Goal: Check status: Check status

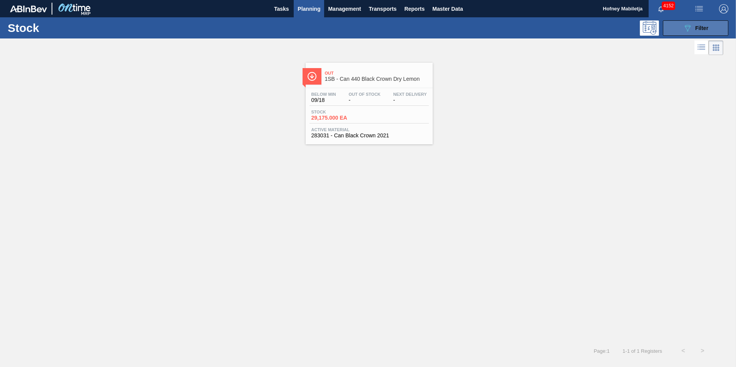
drag, startPoint x: 707, startPoint y: 28, endPoint x: 706, endPoint y: 34, distance: 6.0
click at [707, 28] on span "Filter" at bounding box center [701, 28] width 13 height 6
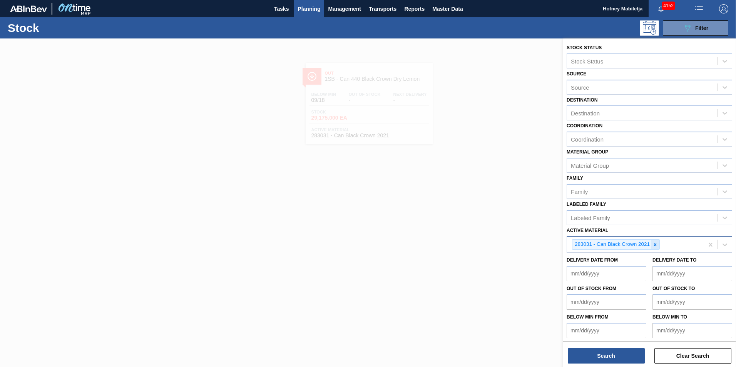
click at [656, 245] on icon at bounding box center [655, 244] width 3 height 3
paste Material "284517"
type Material "284517"
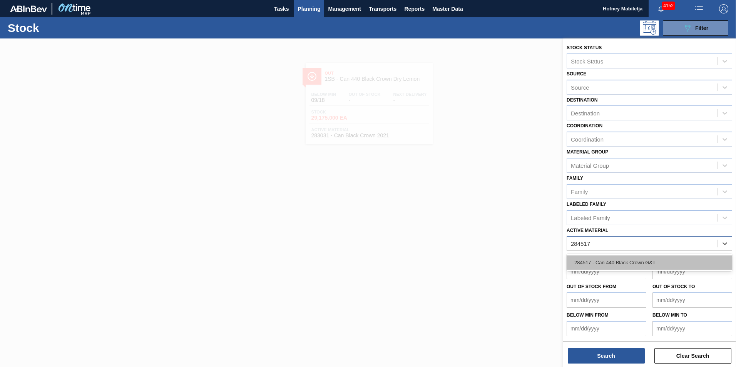
click at [631, 264] on div "284517 - Can 440 Black Crown G&T" at bounding box center [649, 263] width 165 height 14
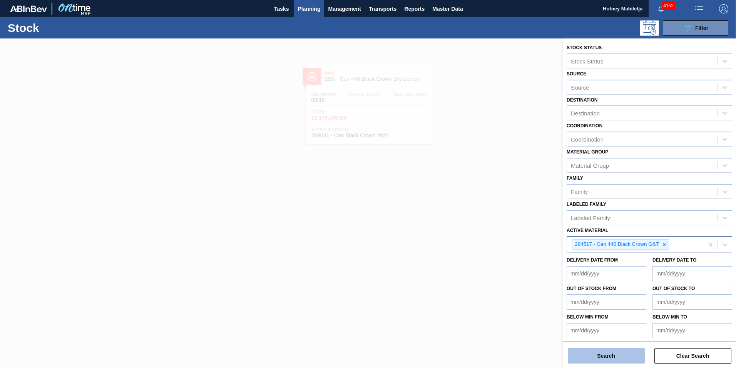
click at [622, 356] on button "Search" at bounding box center [606, 355] width 77 height 15
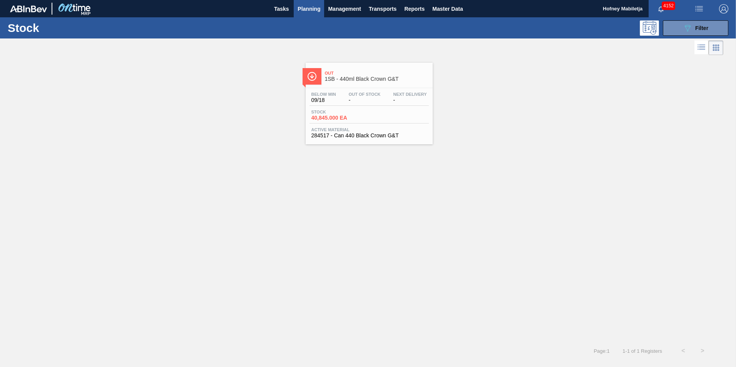
click at [386, 116] on div "Stock 40,845.000 EA" at bounding box center [368, 117] width 119 height 14
click at [706, 27] on span "Filter" at bounding box center [701, 28] width 13 height 6
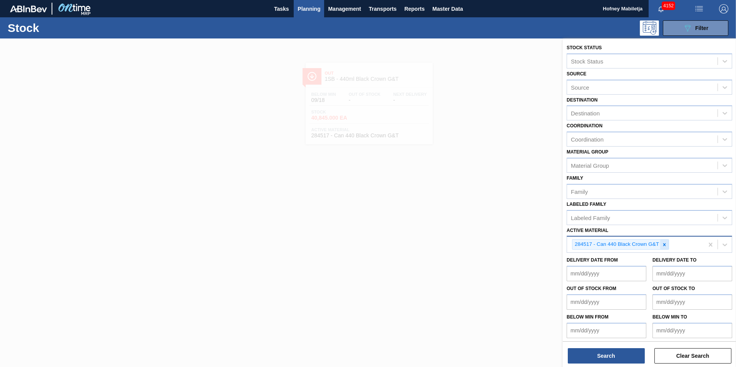
click at [665, 243] on icon at bounding box center [664, 244] width 5 height 5
paste Material "283031"
type Material "283031"
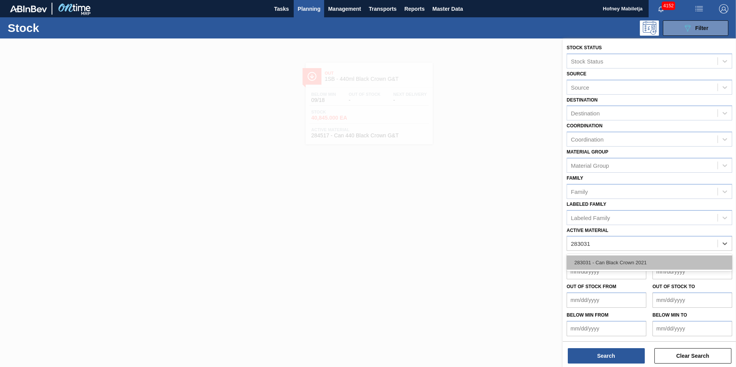
click at [633, 261] on div "283031 - Can Black Crown 2021" at bounding box center [649, 263] width 165 height 14
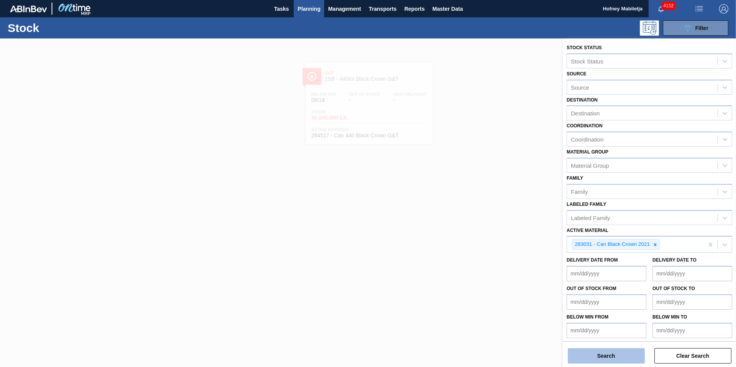
click at [601, 358] on button "Search" at bounding box center [606, 355] width 77 height 15
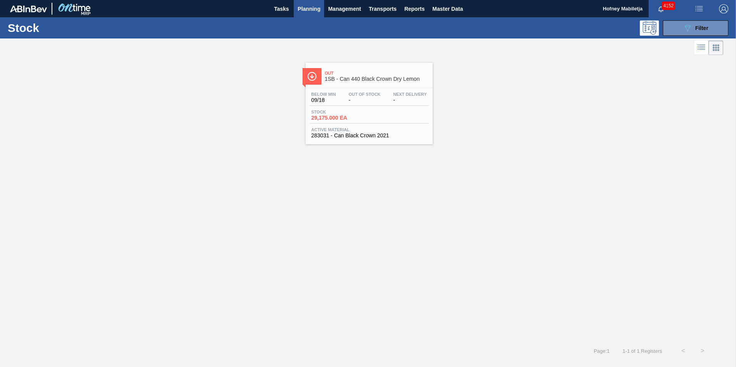
click at [368, 109] on div "Below Min 09/18 Out Of Stock - Next Delivery - Stock 29,175.000 EA Active Mater…" at bounding box center [369, 114] width 127 height 52
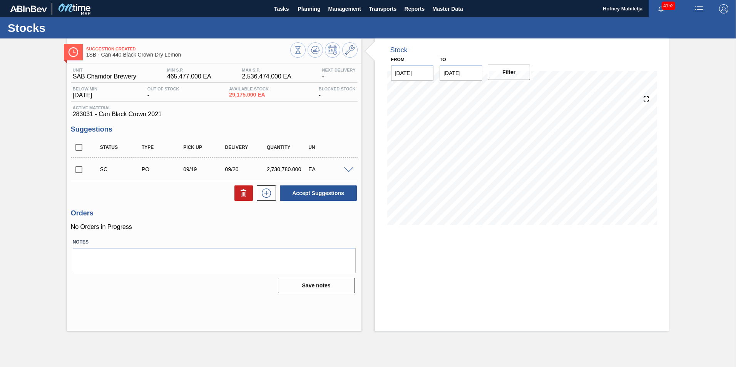
click at [79, 169] on input "checkbox" at bounding box center [79, 170] width 16 height 16
click at [329, 191] on button "Accept Suggestions" at bounding box center [318, 193] width 77 height 15
checkbox input "false"
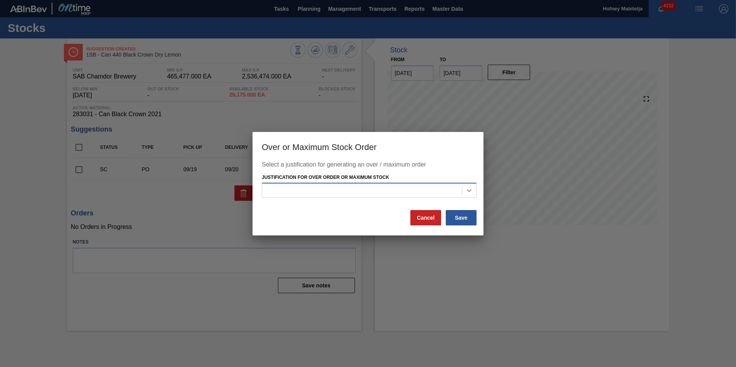
click at [468, 191] on icon at bounding box center [469, 190] width 5 height 3
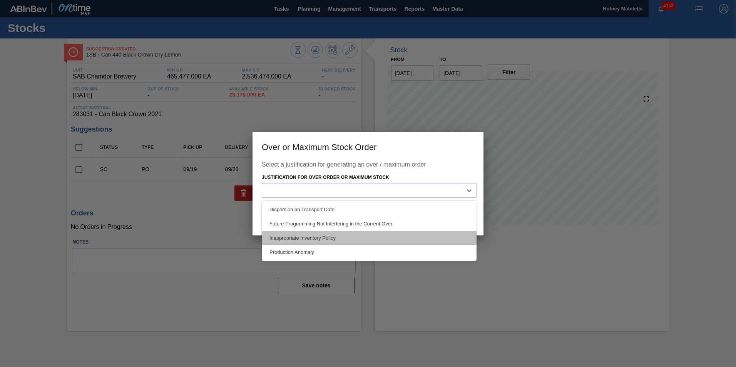
click at [297, 239] on div "Inappropriate Inventory Policy" at bounding box center [369, 238] width 215 height 14
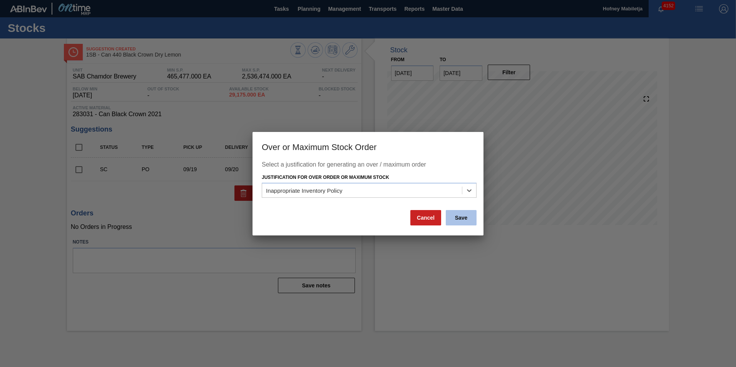
click at [463, 216] on button "Save" at bounding box center [461, 217] width 31 height 15
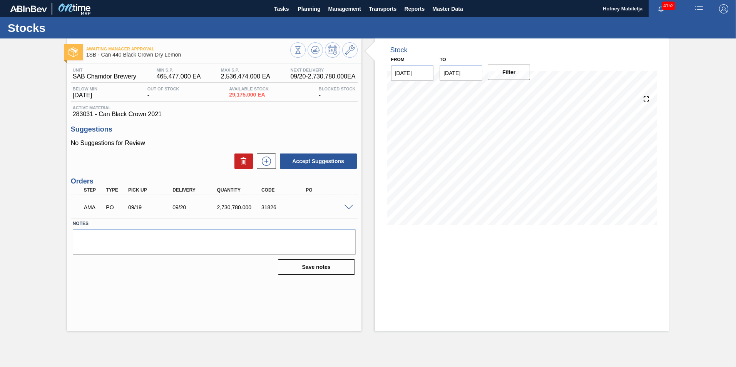
click at [348, 207] on span at bounding box center [348, 208] width 9 height 6
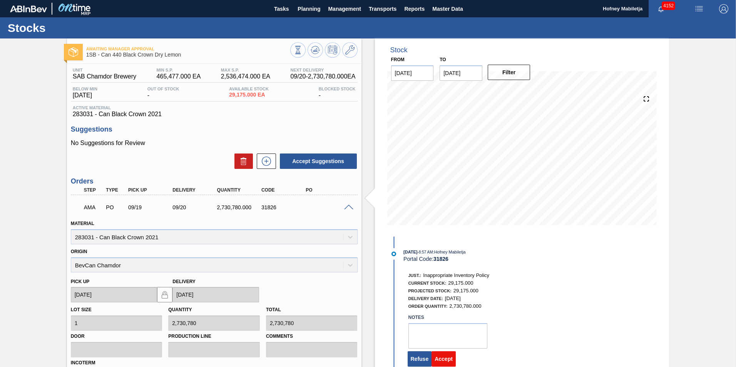
click at [446, 357] on button "Accept" at bounding box center [443, 358] width 24 height 15
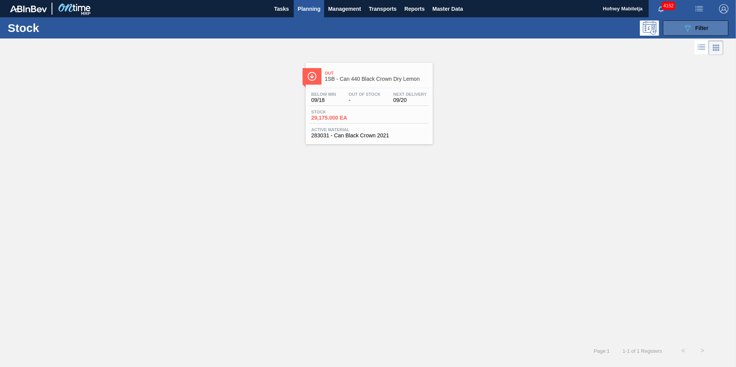
click at [715, 28] on button "089F7B8B-B2A5-4AFE-B5C0-19BA573D28AC Filter" at bounding box center [695, 27] width 65 height 15
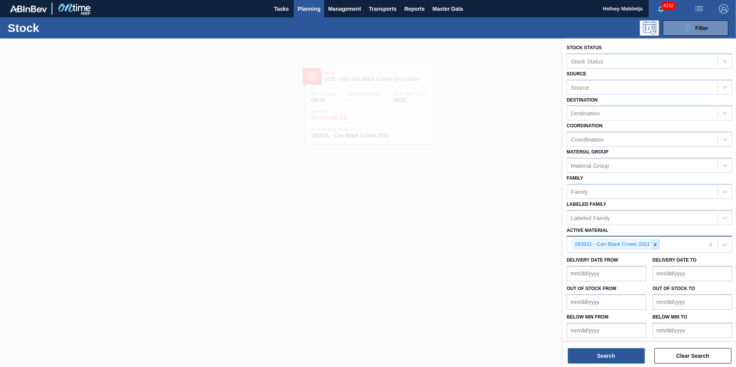
click at [656, 246] on icon at bounding box center [655, 244] width 3 height 3
paste Material "284517"
type Material "284517"
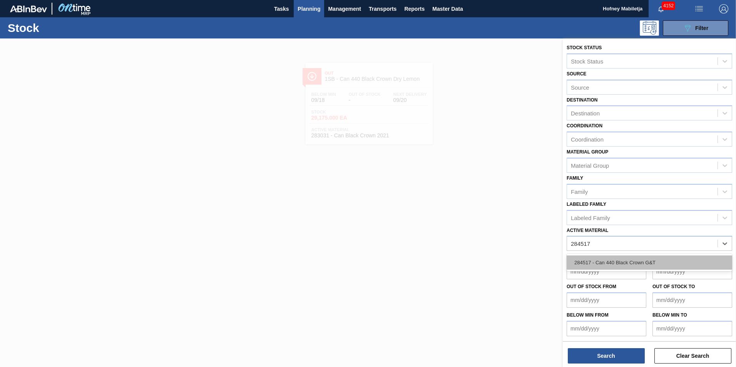
click at [618, 258] on div "284517 - Can 440 Black Crown G&T" at bounding box center [649, 263] width 165 height 14
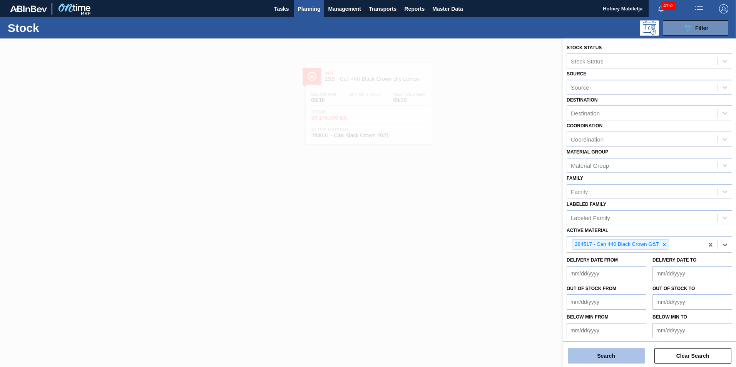
click at [615, 354] on button "Search" at bounding box center [606, 355] width 77 height 15
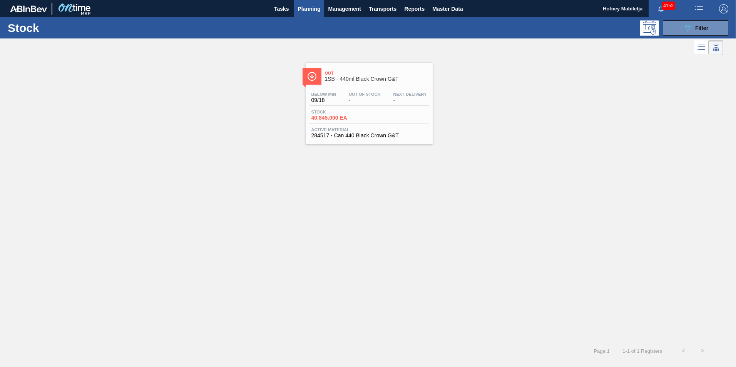
click at [364, 100] on span "-" at bounding box center [365, 100] width 32 height 6
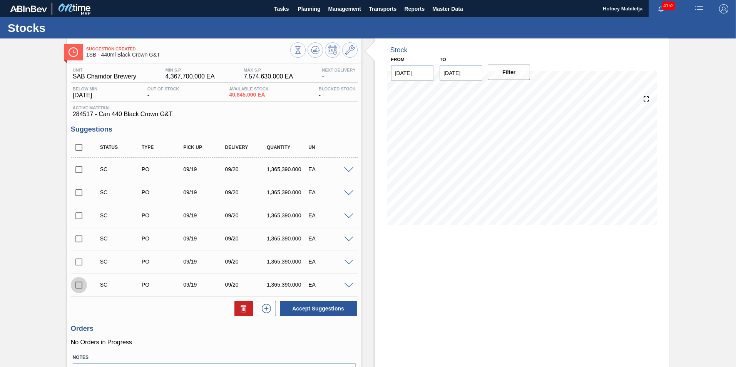
click at [75, 282] on input "checkbox" at bounding box center [79, 285] width 16 height 16
click at [309, 304] on button "Accept Suggestions" at bounding box center [318, 308] width 77 height 15
checkbox input "false"
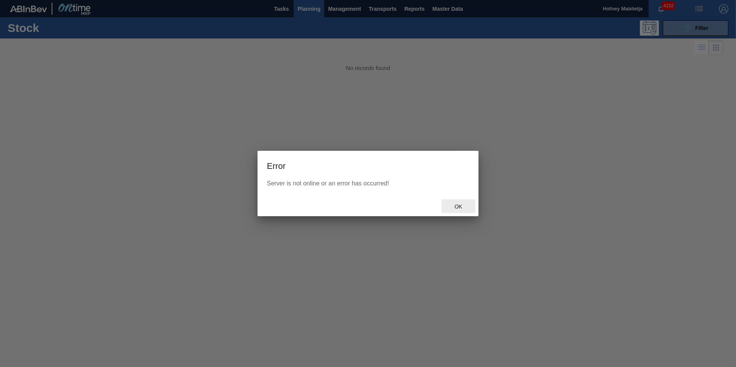
click at [461, 206] on span "Ok" at bounding box center [458, 207] width 20 height 6
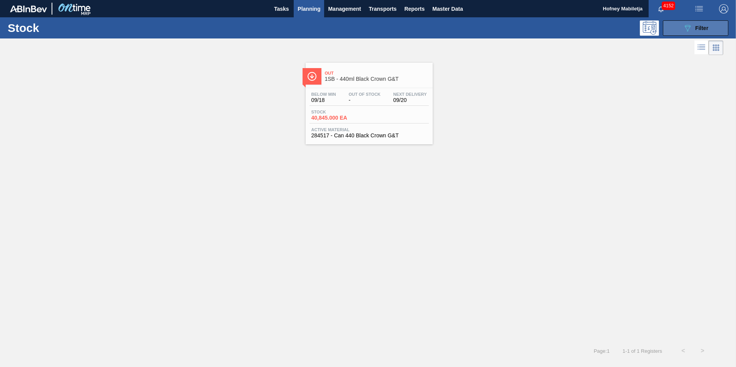
click at [707, 27] on span "Filter" at bounding box center [701, 28] width 13 height 6
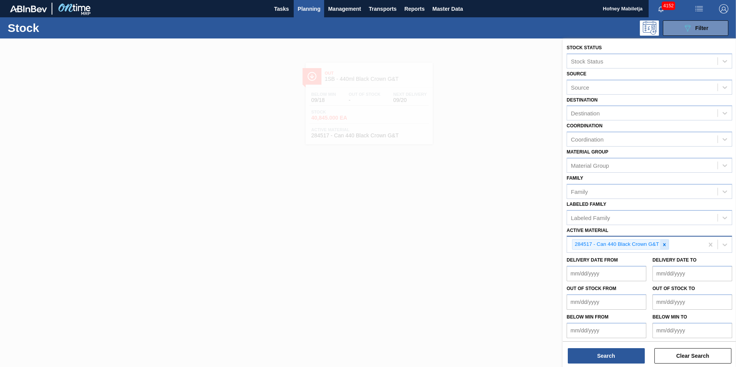
click at [666, 242] on icon at bounding box center [664, 244] width 5 height 5
paste Material "284573"
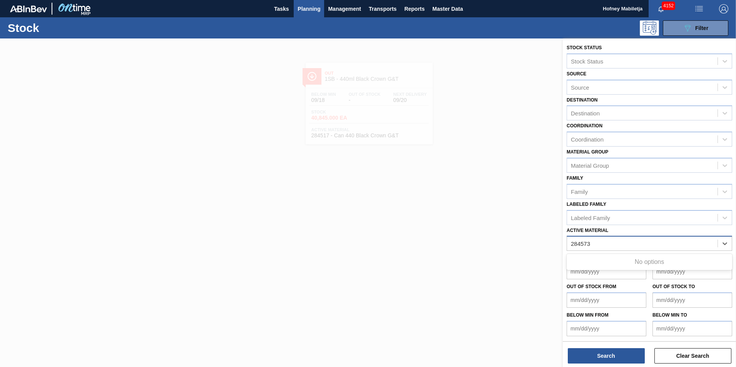
type Material "284573"
paste Material "283933"
type Material "283933"
type Material "284599"
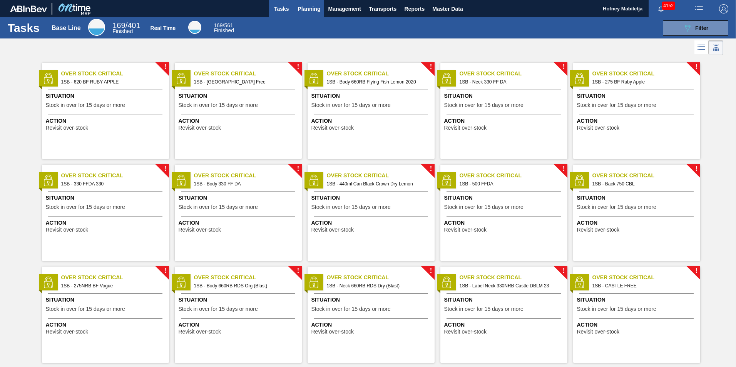
click at [305, 7] on span "Planning" at bounding box center [308, 8] width 23 height 9
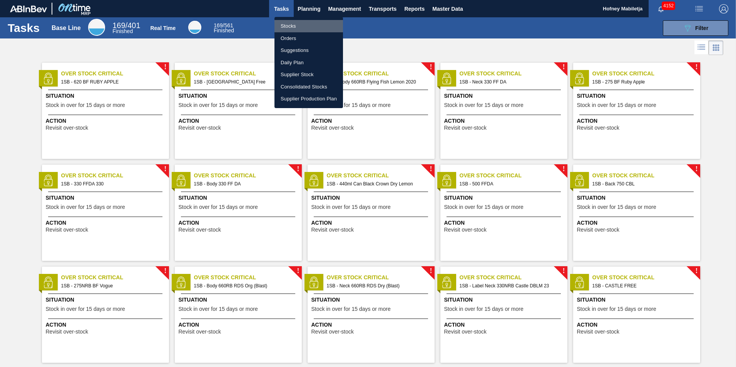
click at [289, 25] on li "Stocks" at bounding box center [308, 26] width 69 height 12
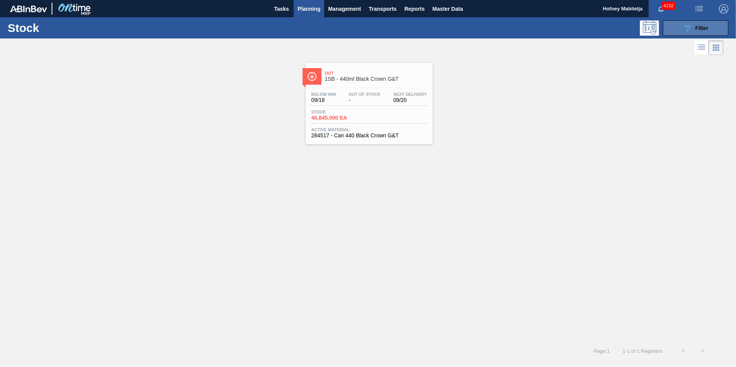
click at [706, 23] on div "089F7B8B-B2A5-4AFE-B5C0-19BA573D28AC Filter" at bounding box center [695, 27] width 25 height 9
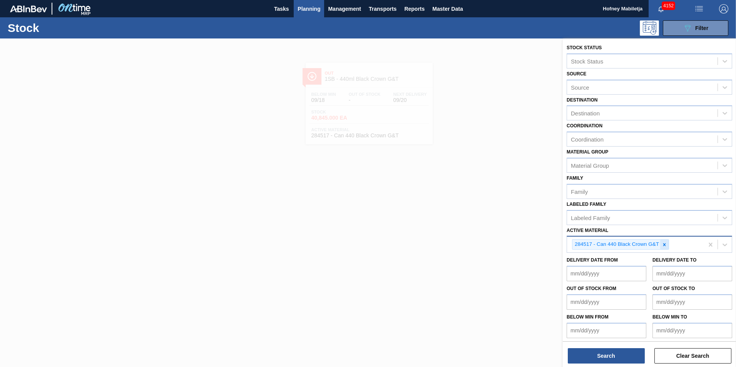
click at [667, 246] on div at bounding box center [664, 245] width 8 height 10
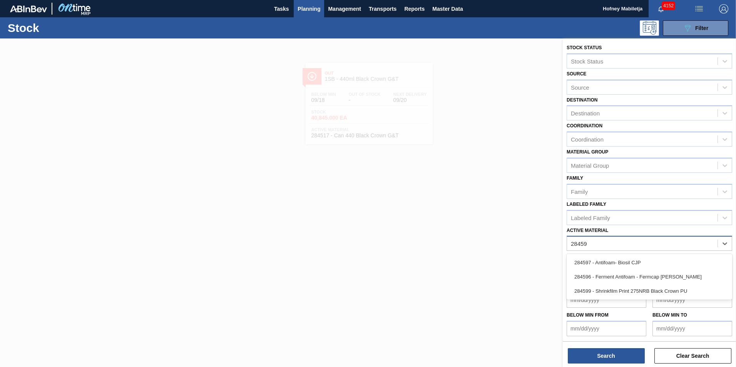
type Material "284599"
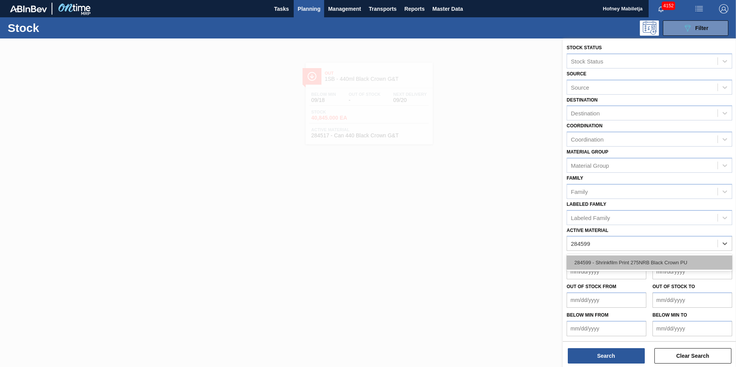
click at [634, 260] on div "284599 - Shrinkfilm Print 275NRB Black Crown PU" at bounding box center [649, 263] width 165 height 14
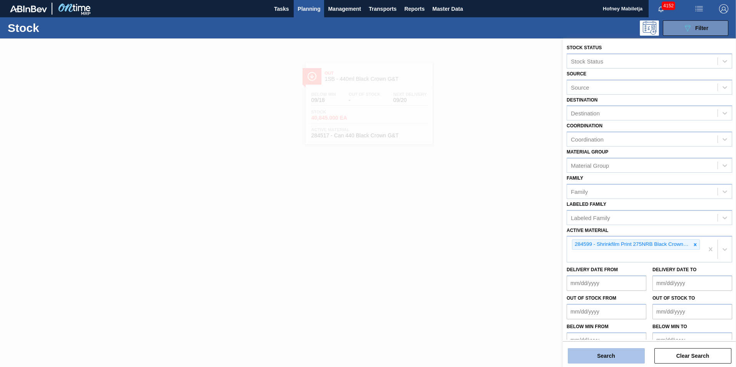
click at [612, 354] on button "Search" at bounding box center [606, 355] width 77 height 15
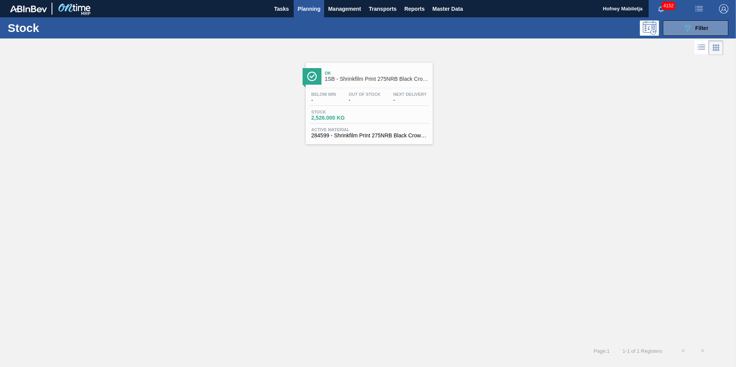
click at [360, 117] on span "2,526.000 KG" at bounding box center [338, 118] width 54 height 6
click at [702, 23] on div "089F7B8B-B2A5-4AFE-B5C0-19BA573D28AC Filter" at bounding box center [695, 27] width 25 height 9
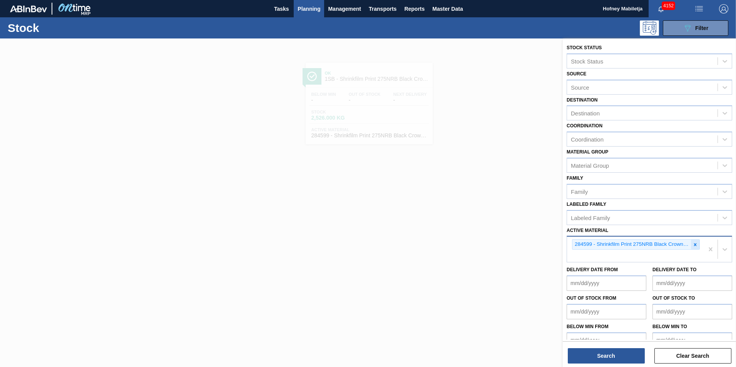
click at [694, 245] on icon at bounding box center [695, 244] width 3 height 3
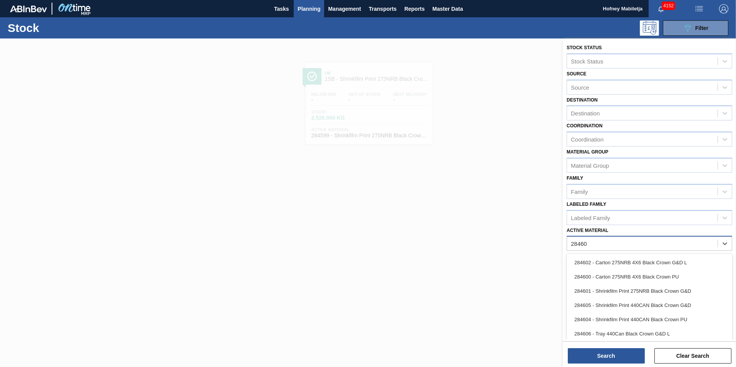
type Material "284601"
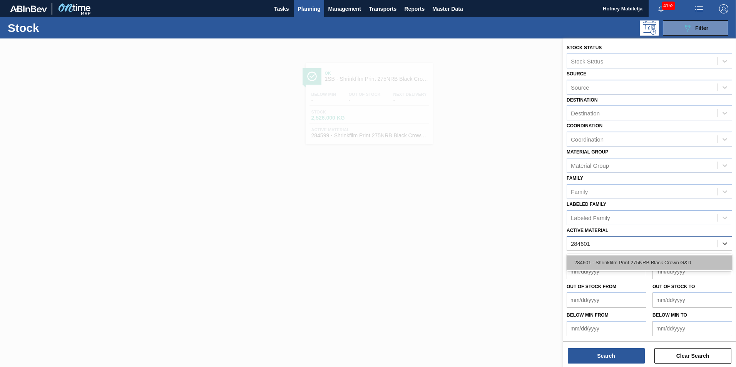
click at [641, 262] on div "284601 - Shrinkfilm Print 275NRB Black Crown G&D" at bounding box center [649, 263] width 165 height 14
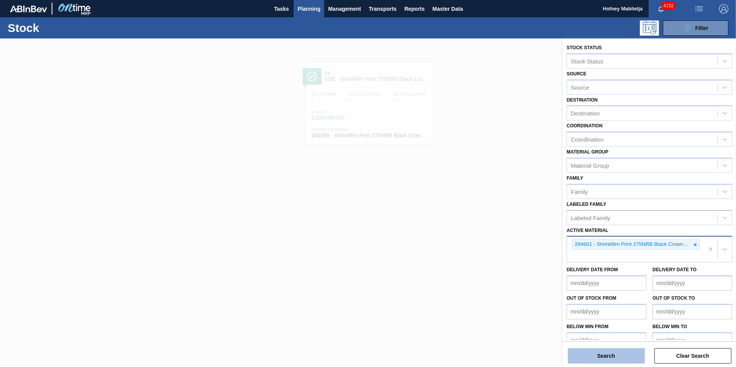
click at [617, 356] on button "Search" at bounding box center [606, 355] width 77 height 15
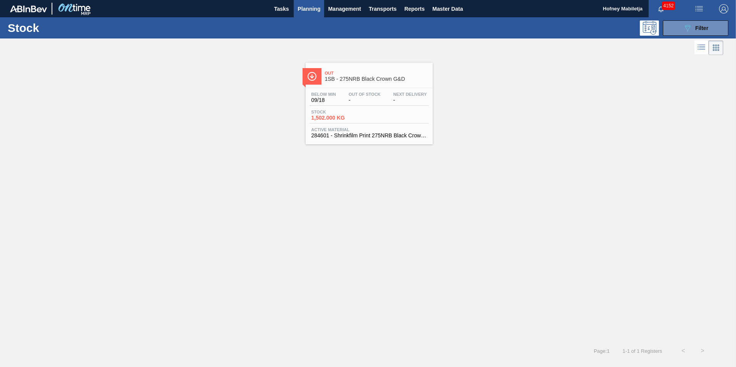
click at [386, 109] on div "Below Min 09/18 Out Of Stock - Next Delivery - Stock 1,502.000 KG Active Materi…" at bounding box center [369, 114] width 127 height 52
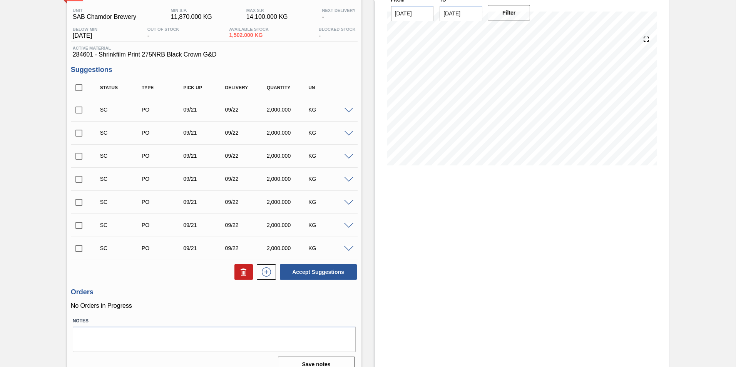
scroll to position [71, 0]
